Goal: Find specific page/section: Find specific page/section

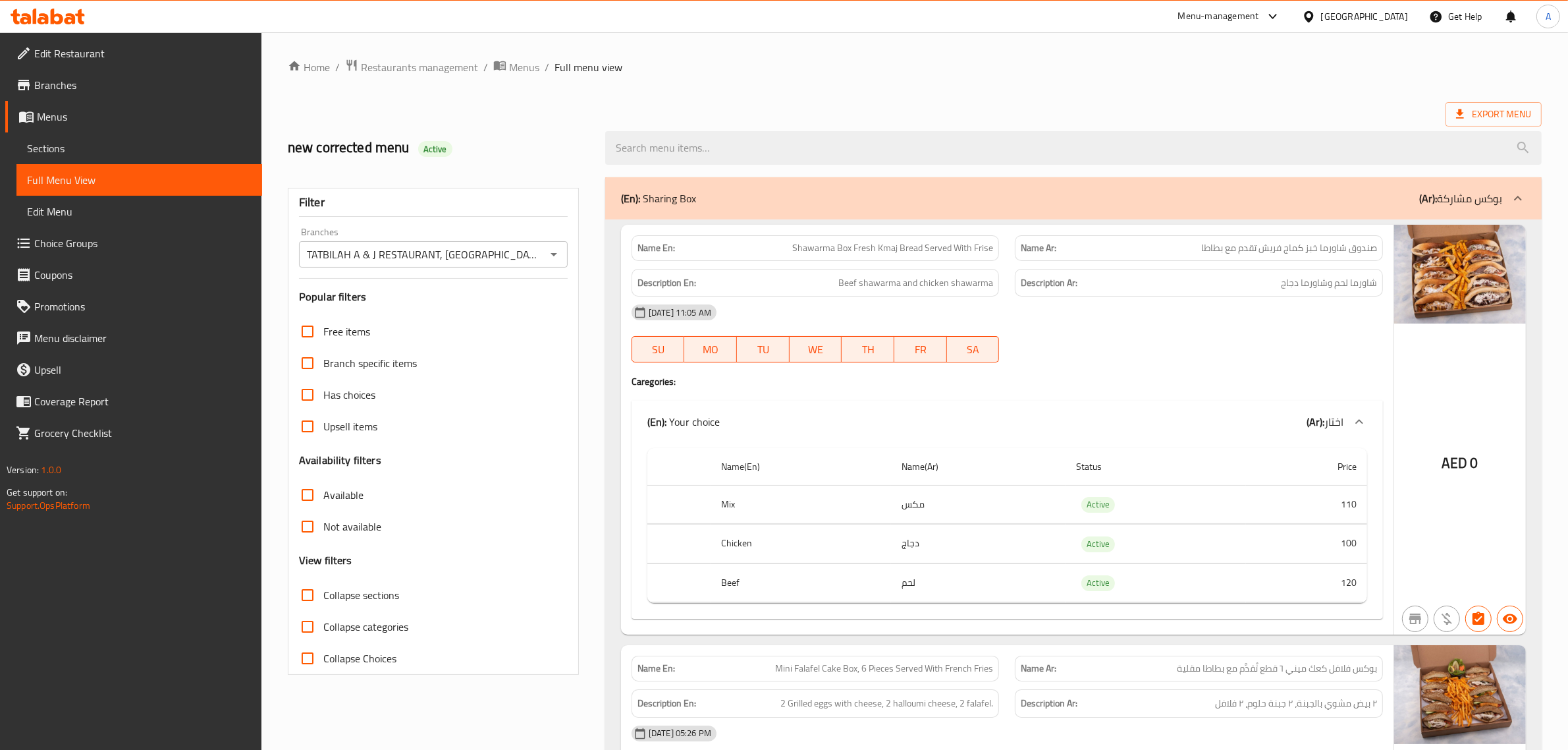
click at [1355, 14] on div "[GEOGRAPHIC_DATA]" at bounding box center [1364, 16] width 87 height 15
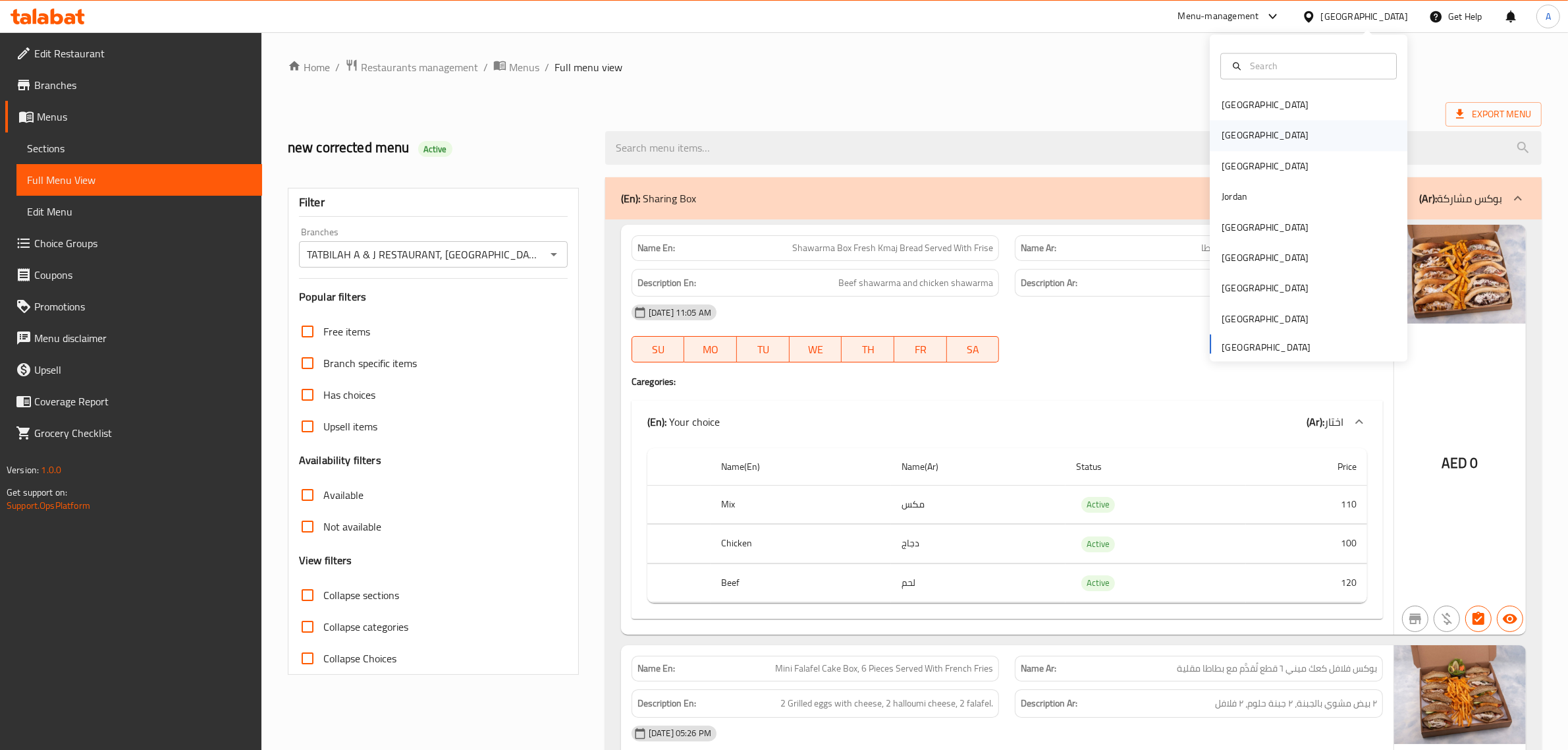
click at [1234, 130] on div "[GEOGRAPHIC_DATA]" at bounding box center [1265, 135] width 108 height 30
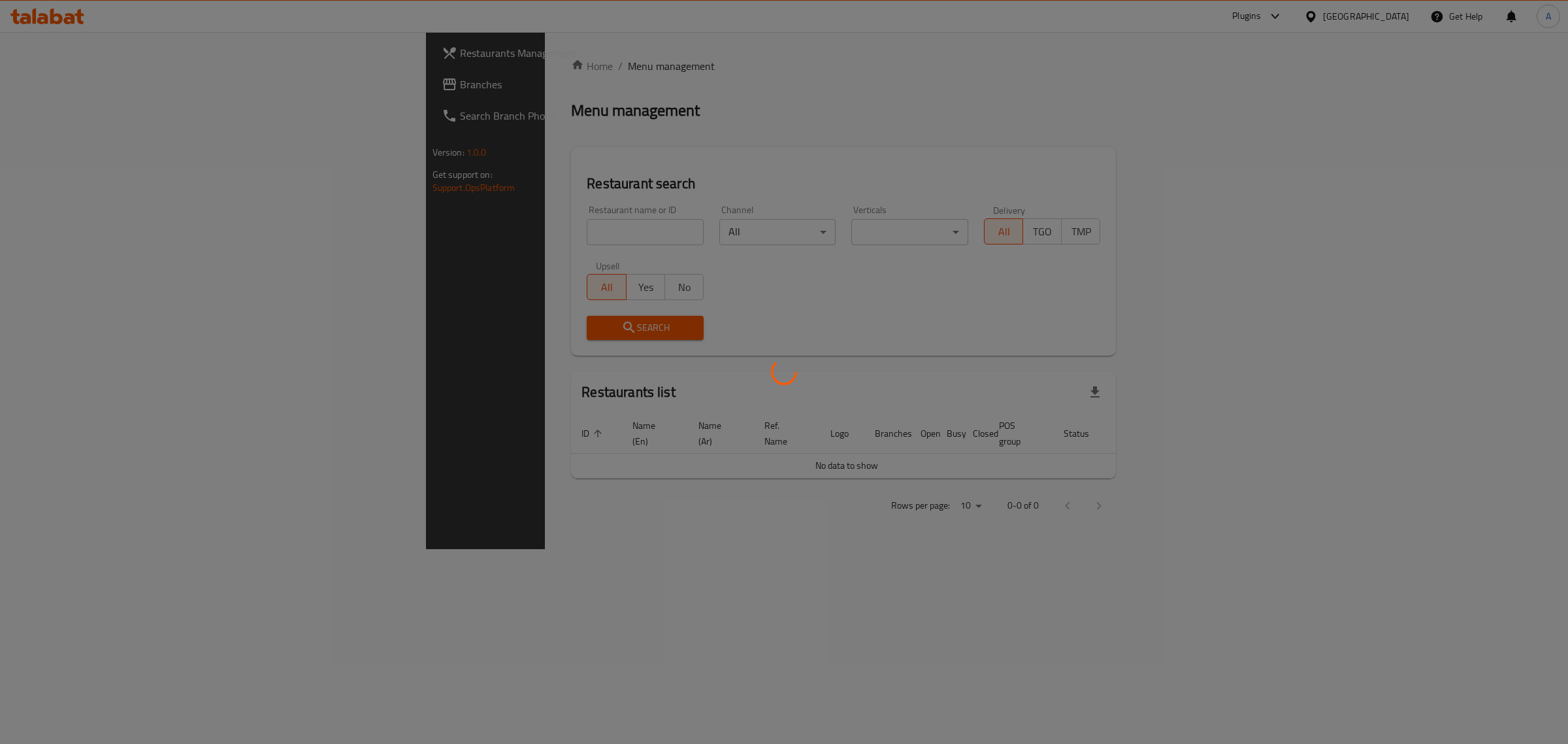
click at [83, 89] on div at bounding box center [784, 372] width 1568 height 744
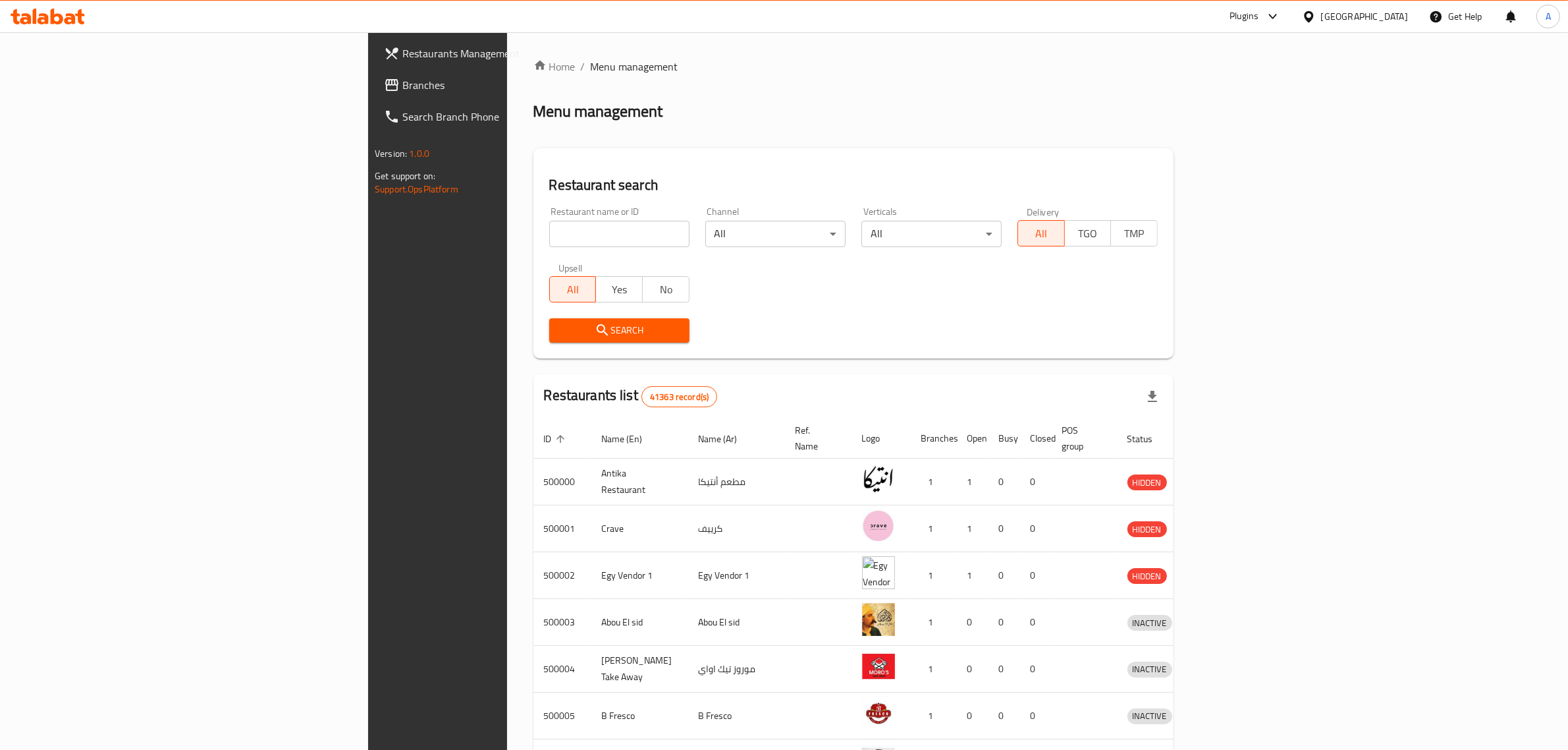
click at [402, 91] on span "Branches" at bounding box center [511, 84] width 217 height 16
